Goal: Information Seeking & Learning: Learn about a topic

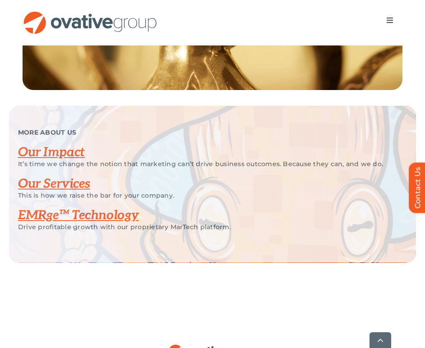
scroll to position [1879, 0]
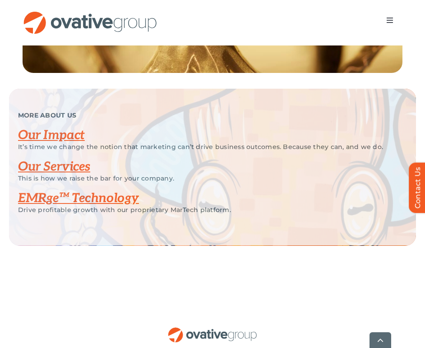
click at [64, 174] on link "Our Services" at bounding box center [54, 167] width 72 height 15
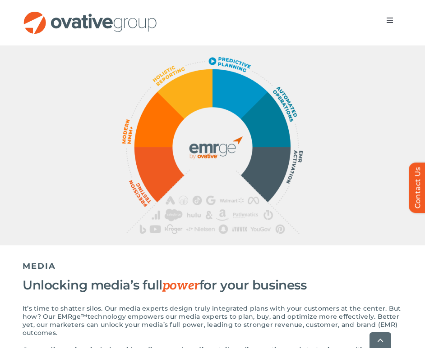
scroll to position [709, 0]
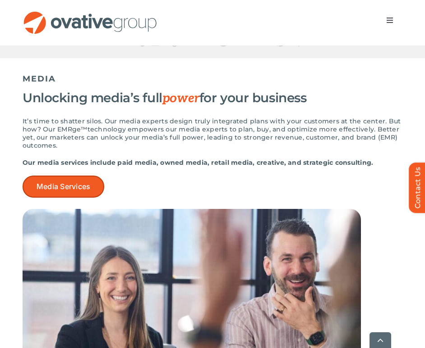
click at [75, 187] on span "Media Services" at bounding box center [64, 187] width 54 height 9
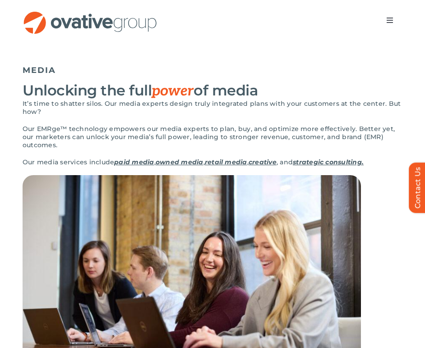
scroll to position [60, 0]
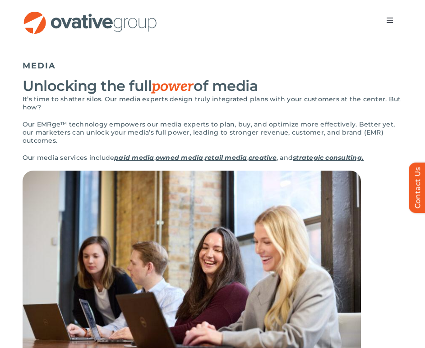
click at [137, 154] on link "paid media" at bounding box center [134, 158] width 40 height 8
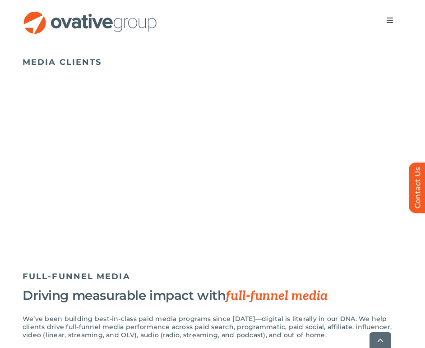
scroll to position [857, 0]
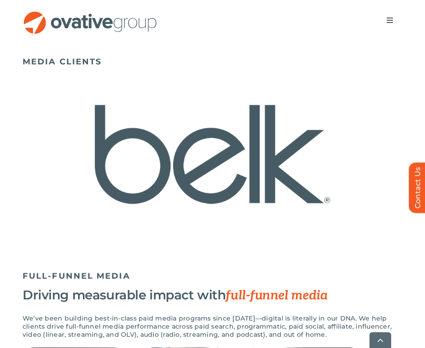
click at [137, 150] on img "4 / 23" at bounding box center [213, 154] width 380 height 155
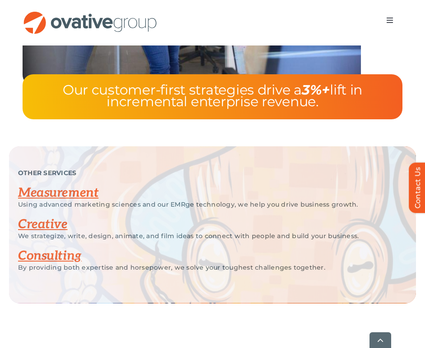
scroll to position [2891, 0]
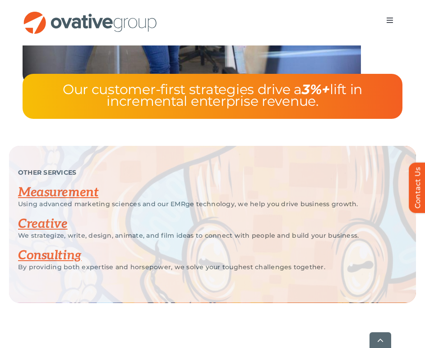
click at [52, 217] on link "Creative" at bounding box center [43, 224] width 50 height 15
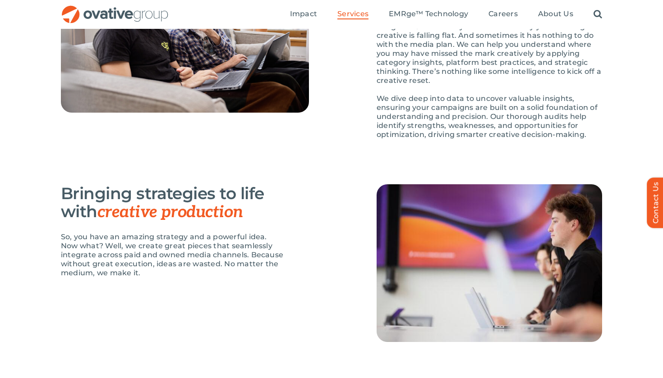
scroll to position [1030, 0]
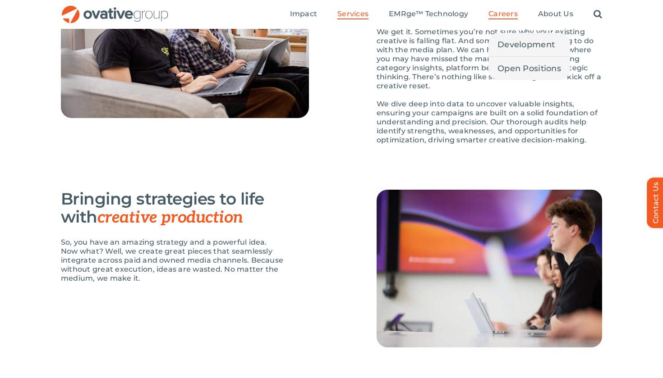
click at [424, 16] on span "Careers" at bounding box center [502, 13] width 29 height 9
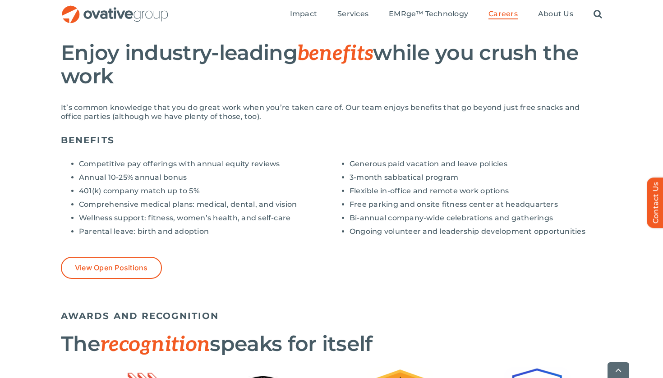
scroll to position [672, 0]
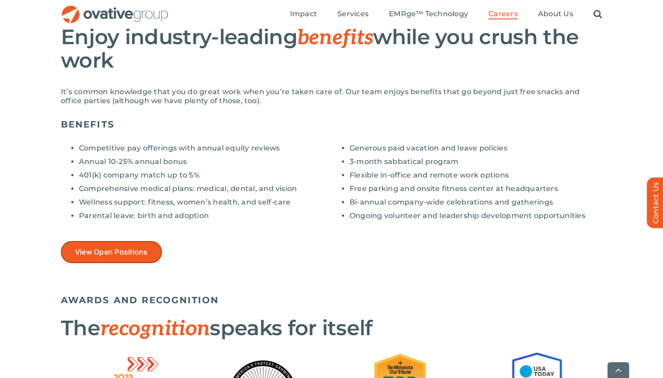
click at [118, 253] on span "View Open Positions" at bounding box center [111, 252] width 73 height 9
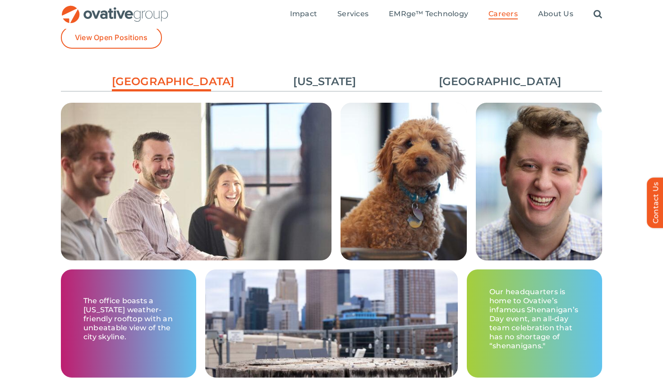
scroll to position [1350, 0]
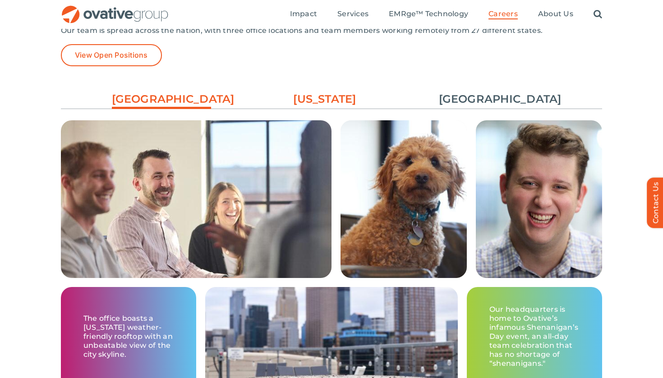
click at [343, 104] on link "[US_STATE]" at bounding box center [324, 99] width 99 height 15
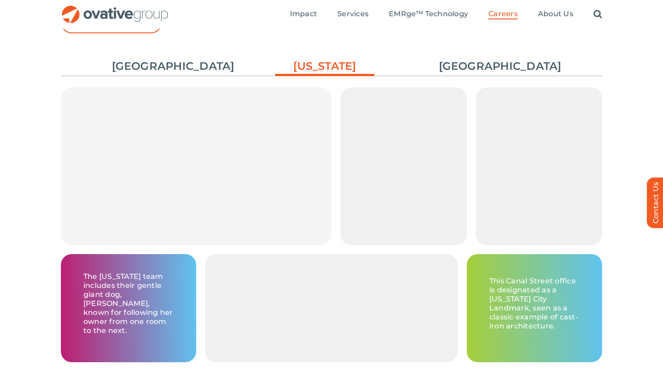
scroll to position [1360, 0]
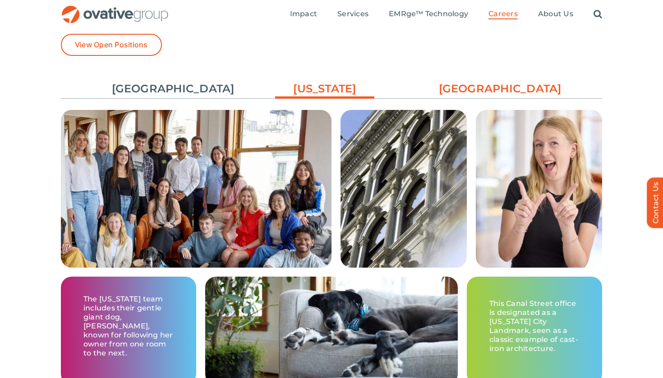
click at [469, 91] on link "[GEOGRAPHIC_DATA]" at bounding box center [488, 88] width 99 height 15
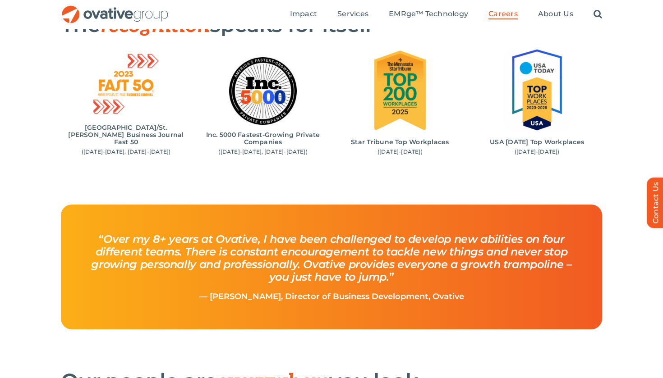
scroll to position [792, 0]
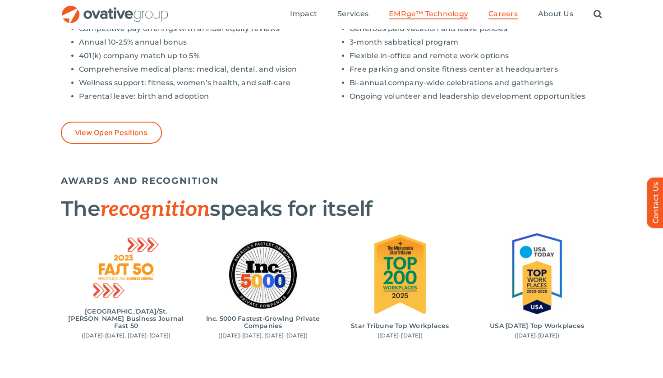
click at [428, 15] on span "EMRge™ Technology" at bounding box center [428, 13] width 79 height 9
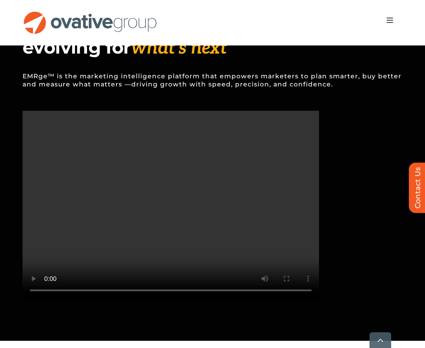
scroll to position [868, 0]
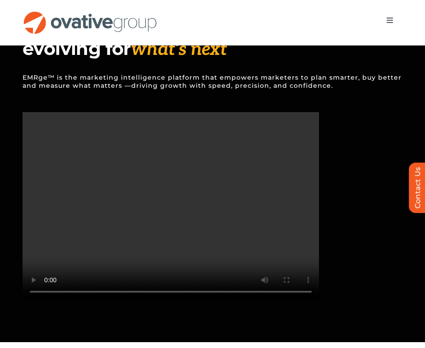
click at [358, 292] on video "Sorry, your browser doesn't support embedded videos." at bounding box center [212, 207] width 425 height 190
click at [358, 285] on video "Sorry, your browser doesn't support embedded videos." at bounding box center [212, 207] width 425 height 190
click at [358, 279] on video "Sorry, your browser doesn't support embedded videos." at bounding box center [212, 207] width 425 height 190
drag, startPoint x: 102, startPoint y: 316, endPoint x: 84, endPoint y: 318, distance: 18.2
click at [84, 302] on video "Sorry, your browser doesn't support embedded videos." at bounding box center [212, 207] width 425 height 190
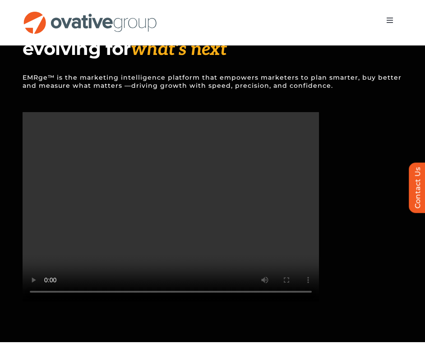
click at [141, 258] on video "Sorry, your browser doesn't support embedded videos." at bounding box center [212, 207] width 425 height 190
click at [47, 302] on video "Sorry, your browser doesn't support embedded videos." at bounding box center [212, 207] width 425 height 190
click at [335, 169] on video "Sorry, your browser doesn't support embedded videos." at bounding box center [212, 207] width 425 height 190
